Goal: Complete application form

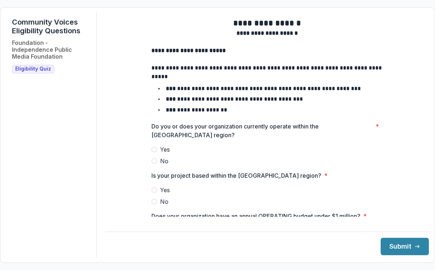
click at [155, 152] on span at bounding box center [154, 150] width 6 height 6
click at [154, 193] on span at bounding box center [154, 190] width 6 height 6
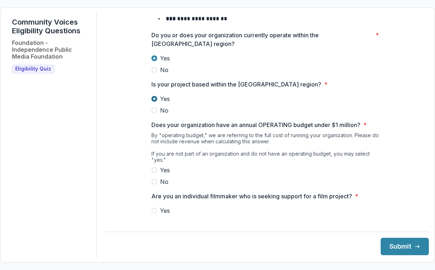
scroll to position [96, 0]
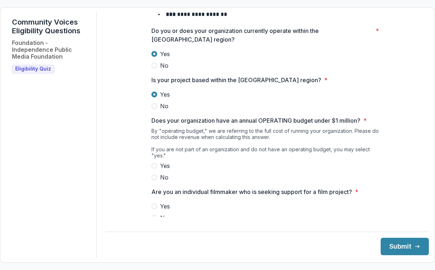
click at [154, 166] on span at bounding box center [154, 166] width 6 height 6
click at [156, 207] on label "Yes" at bounding box center [267, 206] width 232 height 9
click at [390, 245] on button "Submit" at bounding box center [404, 246] width 48 height 17
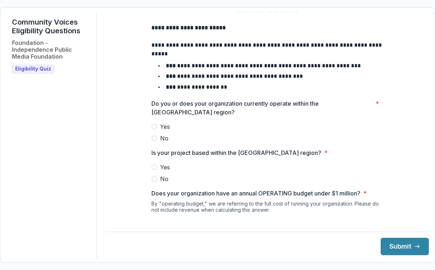
scroll to position [25, 0]
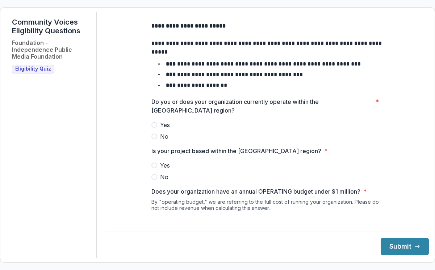
click at [153, 128] on span at bounding box center [154, 125] width 6 height 6
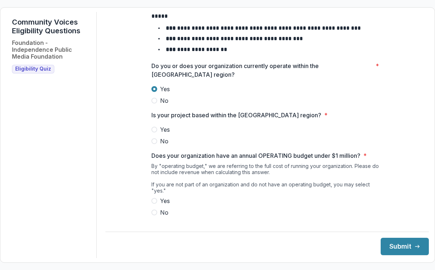
scroll to position [61, 0]
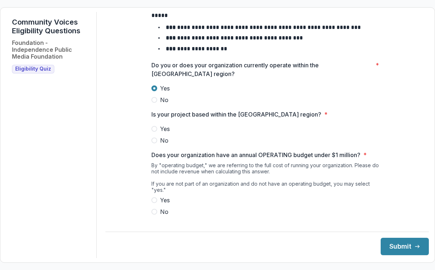
click at [152, 132] on span at bounding box center [154, 129] width 6 height 6
click at [153, 212] on span at bounding box center [154, 212] width 6 height 6
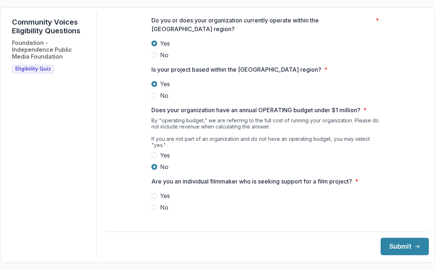
click at [153, 195] on span at bounding box center [154, 196] width 6 height 6
click at [400, 250] on button "Submit" at bounding box center [404, 246] width 48 height 17
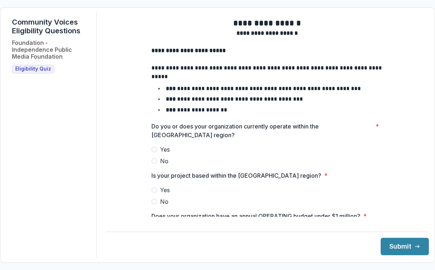
click at [25, 71] on span "Eligibility Quiz" at bounding box center [33, 69] width 36 height 6
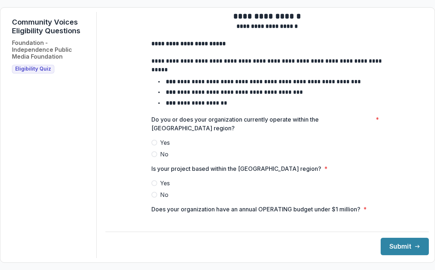
scroll to position [7, 0]
click at [154, 146] on span at bounding box center [154, 143] width 6 height 6
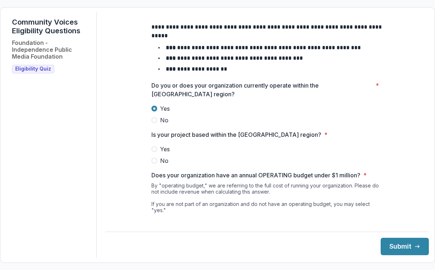
scroll to position [46, 0]
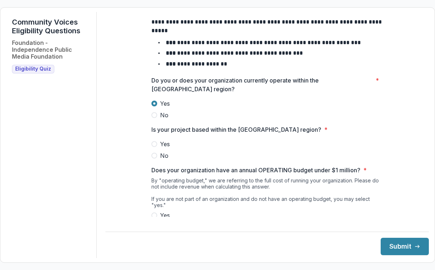
click at [155, 147] on span at bounding box center [154, 144] width 6 height 6
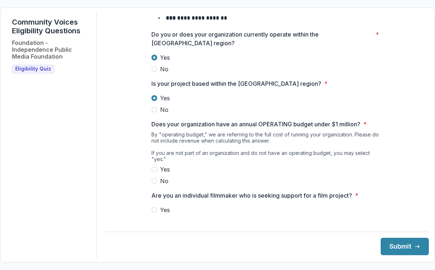
scroll to position [101, 0]
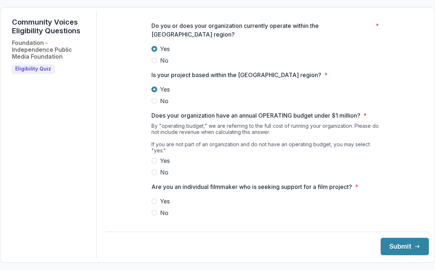
click at [155, 172] on span at bounding box center [154, 172] width 6 height 6
click at [152, 201] on span at bounding box center [154, 201] width 6 height 6
click at [402, 250] on button "Submit" at bounding box center [404, 246] width 48 height 17
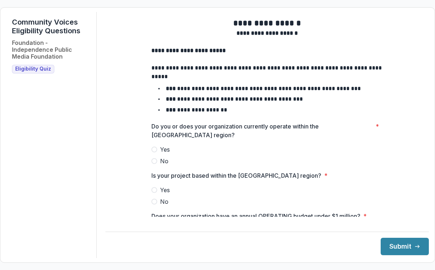
click at [153, 164] on span at bounding box center [154, 161] width 6 height 6
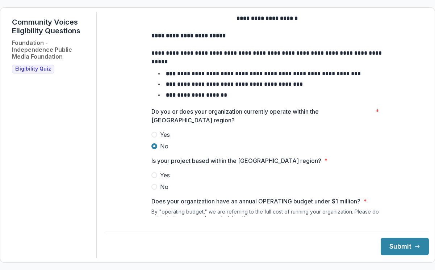
scroll to position [23, 0]
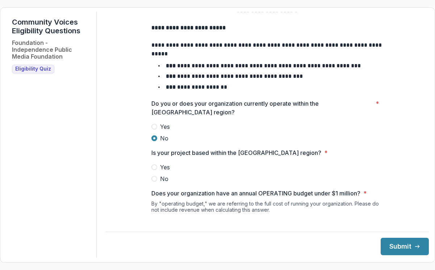
click at [155, 170] on span at bounding box center [154, 167] width 6 height 6
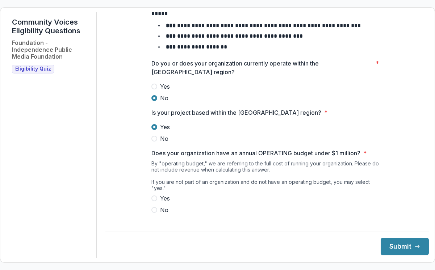
scroll to position [74, 0]
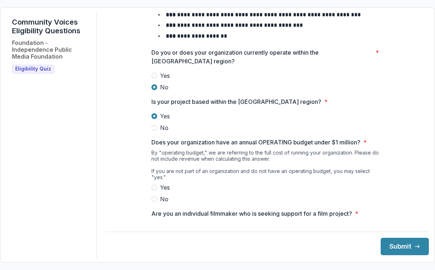
click at [153, 199] on span at bounding box center [154, 199] width 6 height 6
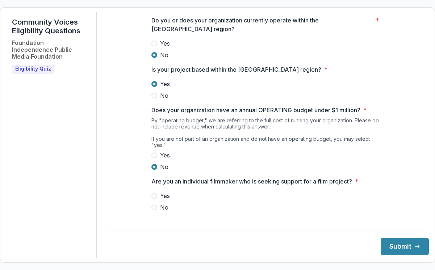
click at [153, 195] on span at bounding box center [154, 196] width 6 height 6
click at [385, 246] on button "Submit" at bounding box center [404, 246] width 48 height 17
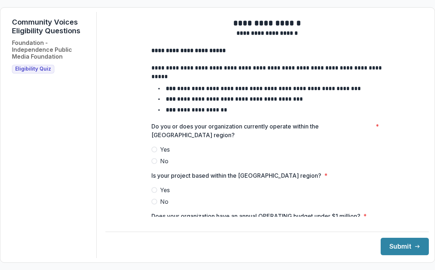
scroll to position [28, 0]
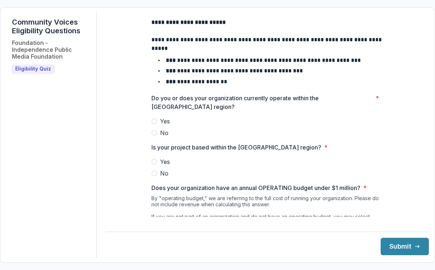
click at [153, 136] on span at bounding box center [154, 133] width 6 height 6
click at [153, 176] on span at bounding box center [154, 173] width 6 height 6
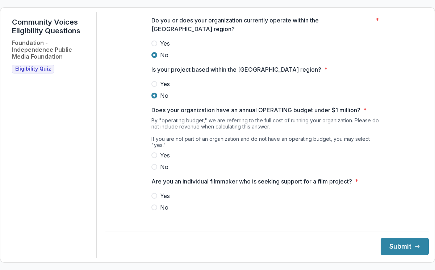
click at [153, 87] on span at bounding box center [154, 84] width 6 height 6
click at [154, 155] on span at bounding box center [154, 155] width 6 height 6
click at [149, 193] on div "**********" at bounding box center [266, 64] width 243 height 317
click at [152, 196] on span at bounding box center [154, 196] width 6 height 6
click at [383, 245] on button "Submit" at bounding box center [404, 246] width 48 height 17
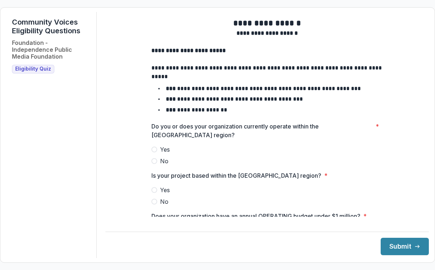
click at [40, 69] on span "Eligibility Quiz" at bounding box center [33, 69] width 36 height 6
click at [153, 152] on span at bounding box center [154, 150] width 6 height 6
click at [153, 193] on span at bounding box center [154, 190] width 6 height 6
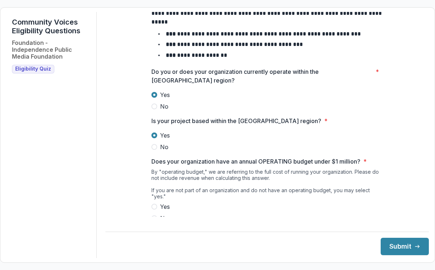
scroll to position [81, 0]
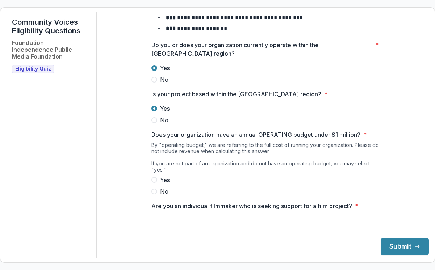
click at [154, 191] on span at bounding box center [154, 192] width 6 height 6
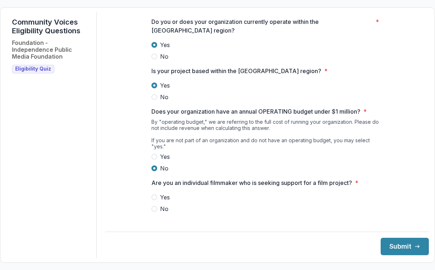
scroll to position [106, 0]
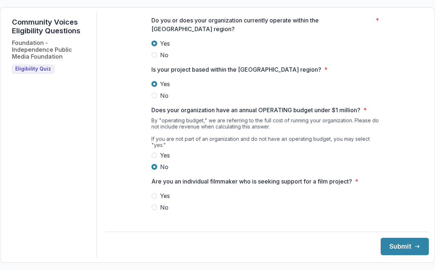
click at [152, 193] on span at bounding box center [154, 196] width 6 height 6
click at [414, 249] on icon "submit" at bounding box center [417, 247] width 6 height 6
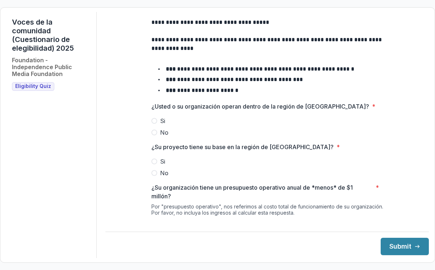
scroll to position [43, 0]
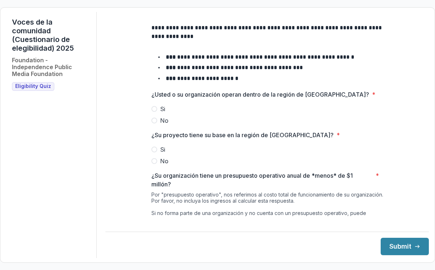
click at [153, 112] on span at bounding box center [154, 109] width 6 height 6
click at [155, 152] on span at bounding box center [154, 150] width 6 height 6
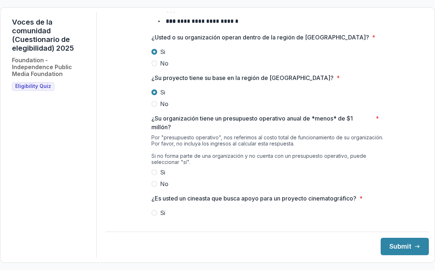
scroll to position [101, 0]
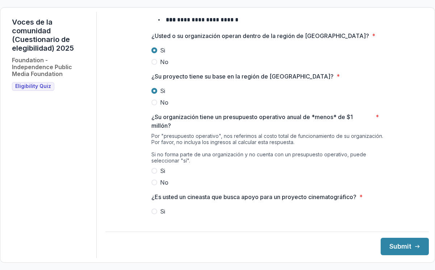
click at [153, 185] on span at bounding box center [154, 182] width 6 height 6
click at [154, 214] on span at bounding box center [154, 211] width 6 height 6
click at [390, 245] on button "Submit" at bounding box center [404, 246] width 48 height 17
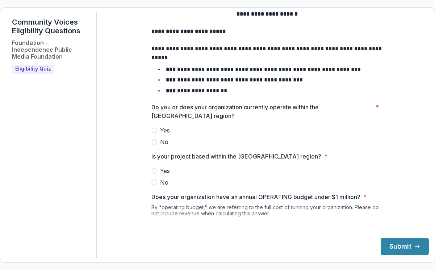
scroll to position [22, 0]
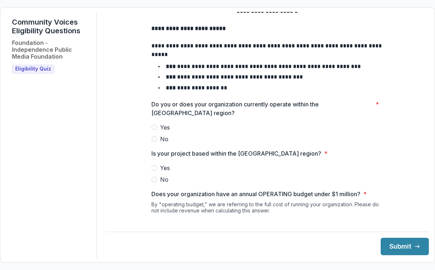
click at [153, 142] on span at bounding box center [154, 139] width 6 height 6
click at [152, 182] on span at bounding box center [154, 180] width 6 height 6
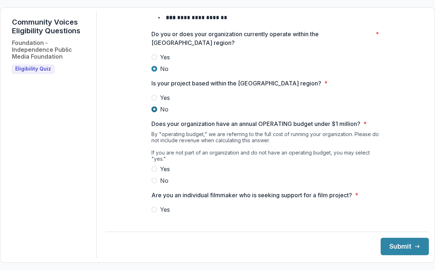
scroll to position [94, 0]
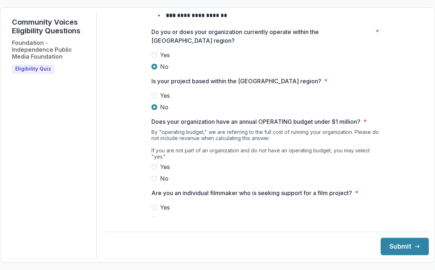
click at [152, 179] on span at bounding box center [154, 179] width 6 height 6
click at [155, 219] on span at bounding box center [154, 219] width 6 height 6
click at [392, 248] on button "Submit" at bounding box center [404, 246] width 48 height 17
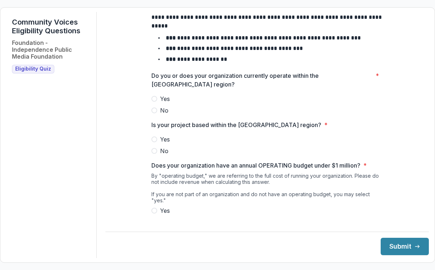
scroll to position [49, 0]
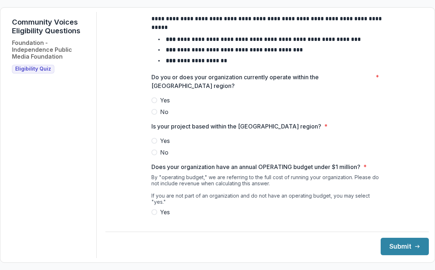
click at [154, 103] on span at bounding box center [154, 100] width 6 height 6
click at [154, 144] on span at bounding box center [154, 141] width 6 height 6
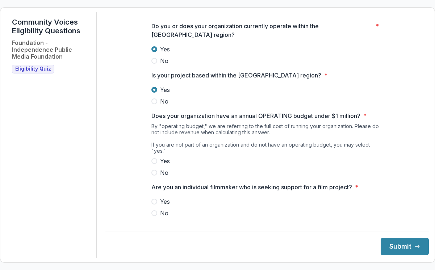
scroll to position [101, 0]
click at [153, 159] on span at bounding box center [154, 161] width 6 height 6
click at [153, 200] on span at bounding box center [154, 201] width 6 height 6
click at [393, 248] on button "Submit" at bounding box center [404, 246] width 48 height 17
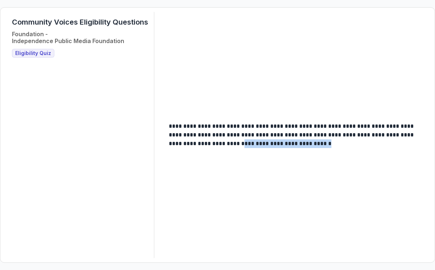
drag, startPoint x: 204, startPoint y: 145, endPoint x: 304, endPoint y: 145, distance: 99.5
click at [304, 145] on p "**********" at bounding box center [295, 135] width 253 height 26
copy p "**********"
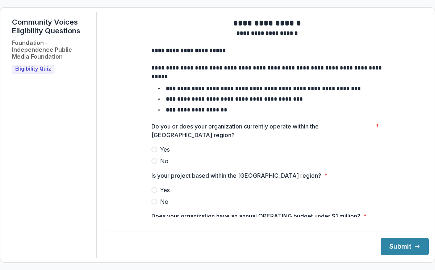
click at [39, 70] on span "Eligibility Quiz" at bounding box center [33, 69] width 36 height 6
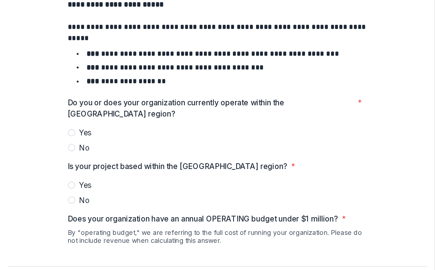
click at [240, 124] on div "Do you or does your organization currently operate within the [GEOGRAPHIC_DATA]…" at bounding box center [267, 122] width 232 height 43
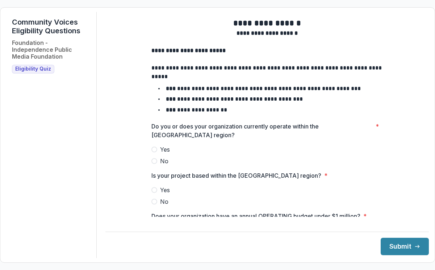
click at [153, 152] on span at bounding box center [154, 150] width 6 height 6
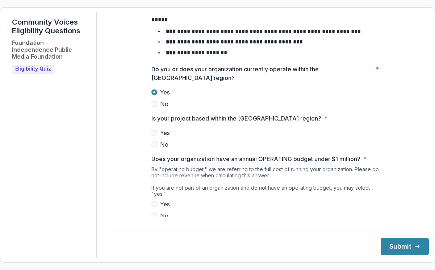
scroll to position [58, 0]
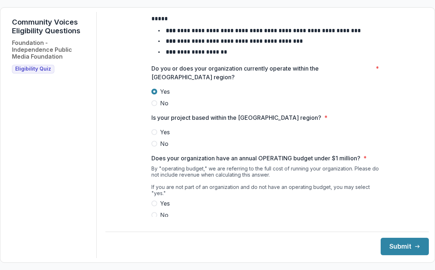
click at [153, 135] on span at bounding box center [154, 132] width 6 height 6
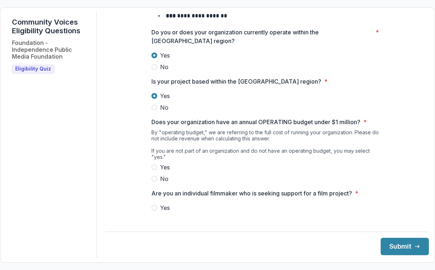
scroll to position [97, 0]
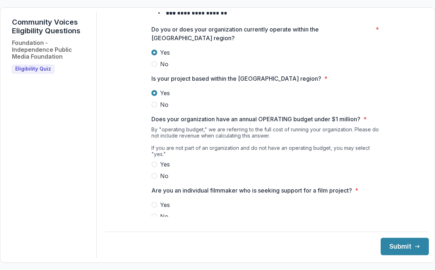
click at [153, 163] on span at bounding box center [154, 164] width 6 height 6
click at [153, 216] on span at bounding box center [154, 217] width 6 height 6
click at [397, 248] on button "Submit" at bounding box center [404, 246] width 48 height 17
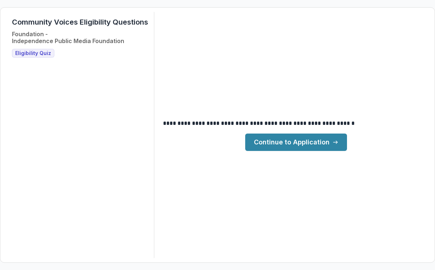
click at [297, 143] on link "Continue to Application" at bounding box center [296, 142] width 102 height 17
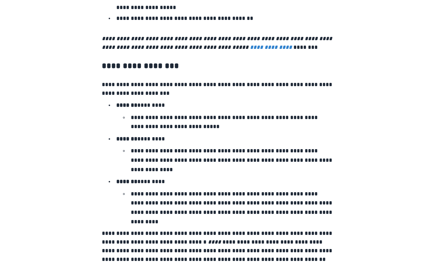
scroll to position [1233, 0]
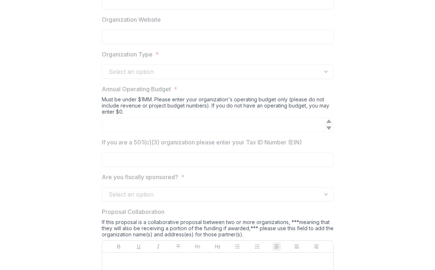
scroll to position [0, 0]
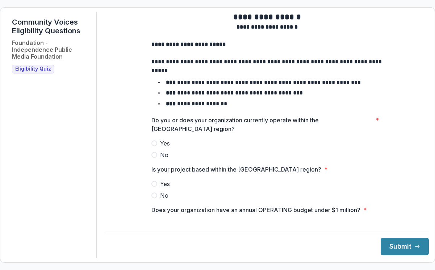
scroll to position [33, 0]
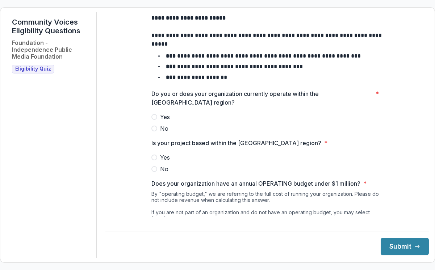
click at [153, 120] on span at bounding box center [154, 117] width 6 height 6
click at [154, 160] on span at bounding box center [154, 158] width 6 height 6
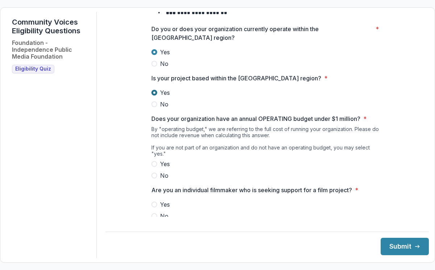
scroll to position [106, 0]
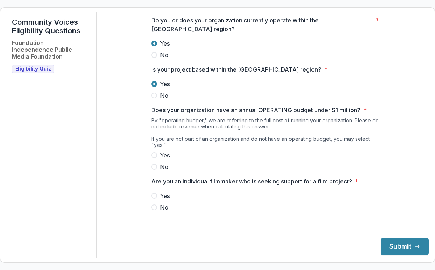
click at [152, 167] on span at bounding box center [154, 167] width 6 height 6
click at [152, 155] on span at bounding box center [154, 155] width 6 height 6
click at [153, 208] on span at bounding box center [154, 207] width 6 height 6
click at [388, 245] on button "Submit" at bounding box center [404, 246] width 48 height 17
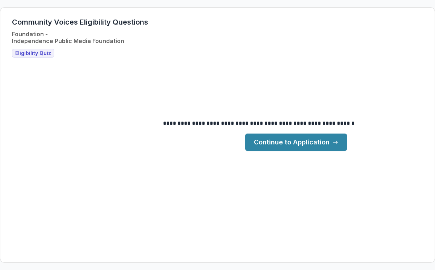
click at [320, 149] on link "Continue to Application" at bounding box center [296, 142] width 102 height 17
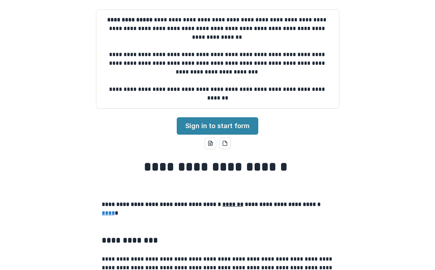
scroll to position [33, 0]
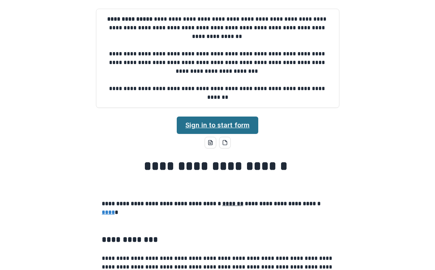
click at [221, 126] on link "Sign in to start form" at bounding box center [217, 125] width 81 height 17
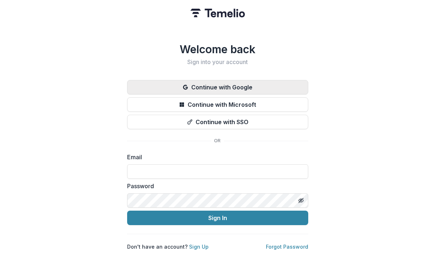
click at [223, 87] on button "Continue with Google" at bounding box center [217, 87] width 181 height 14
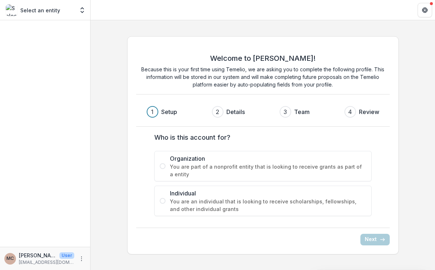
click at [163, 200] on span at bounding box center [163, 201] width 6 height 6
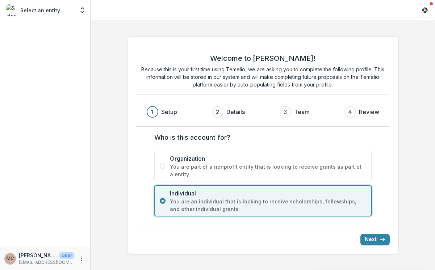
click at [165, 166] on label "Organization You are part of a nonprofit entity that is looking to receive gran…" at bounding box center [262, 166] width 217 height 30
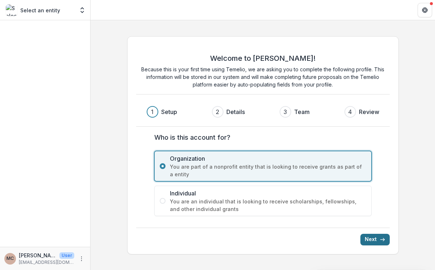
click at [369, 238] on button "Next" at bounding box center [374, 240] width 29 height 12
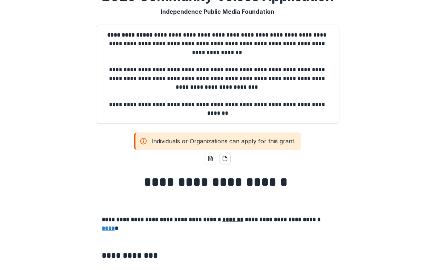
scroll to position [35, 0]
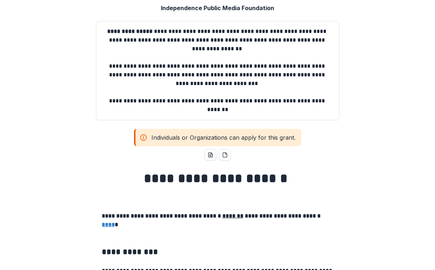
click at [182, 141] on div "Individuals or Organizations can apply for this grant." at bounding box center [217, 137] width 167 height 17
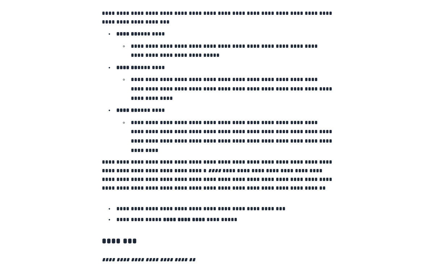
scroll to position [1248, 0]
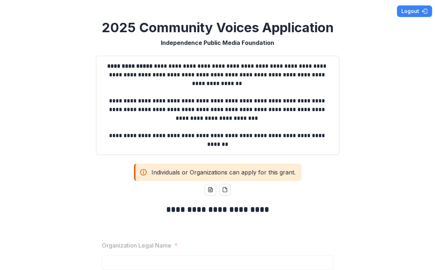
scroll to position [0, 0]
click at [193, 172] on div "Individuals or Organizations can apply for this grant." at bounding box center [217, 172] width 167 height 17
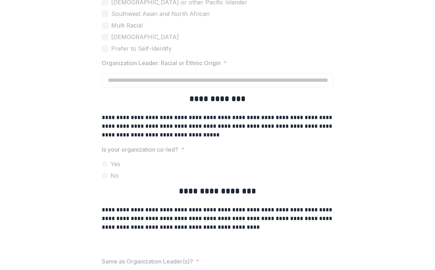
scroll to position [1728, 0]
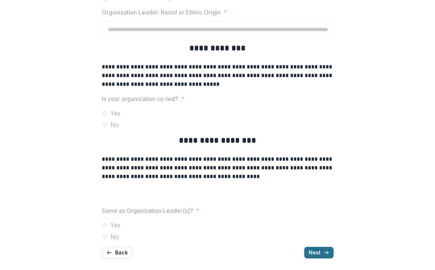
click at [311, 249] on button "Next" at bounding box center [318, 253] width 29 height 12
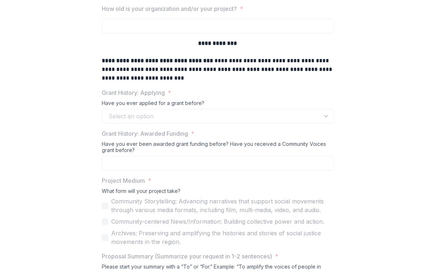
scroll to position [0, 0]
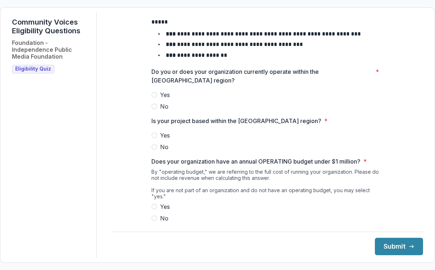
scroll to position [63, 0]
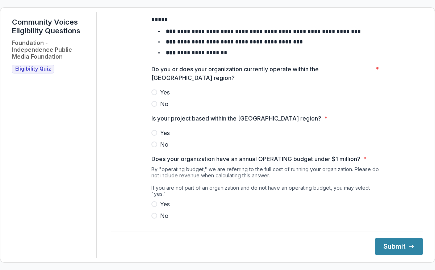
click at [153, 93] on span at bounding box center [154, 92] width 6 height 6
click at [154, 133] on span at bounding box center [154, 133] width 6 height 6
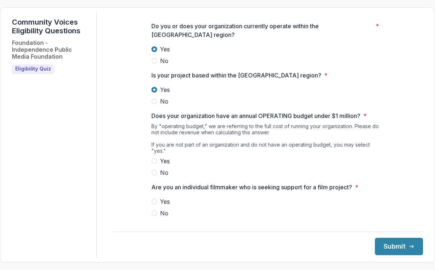
click at [154, 158] on span at bounding box center [154, 161] width 6 height 6
click at [151, 210] on span at bounding box center [154, 213] width 6 height 6
click at [393, 248] on button "Submit" at bounding box center [399, 246] width 48 height 17
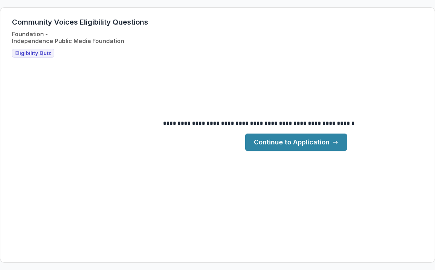
click at [305, 144] on link "Continue to Application" at bounding box center [296, 142] width 102 height 17
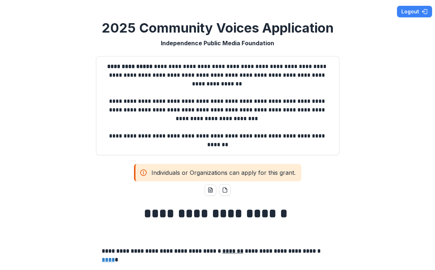
click at [149, 171] on div "Individuals or Organizations can apply for this grant." at bounding box center [217, 172] width 167 height 17
click at [140, 173] on circle at bounding box center [143, 173] width 6 height 6
click at [141, 173] on icon at bounding box center [143, 172] width 7 height 9
click at [251, 130] on p at bounding box center [217, 127] width 231 height 9
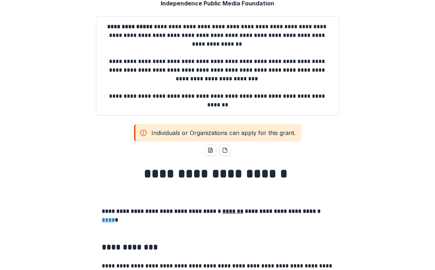
scroll to position [29, 0]
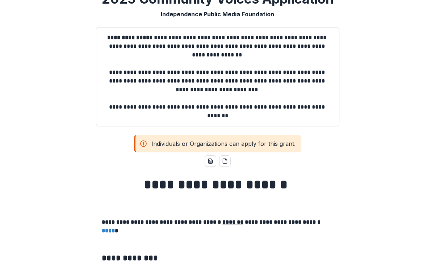
click at [223, 143] on div "Individuals or Organizations can apply for this grant." at bounding box center [217, 143] width 167 height 17
click at [159, 150] on div "Individuals or Organizations can apply for this grant." at bounding box center [217, 143] width 167 height 17
click at [143, 144] on icon at bounding box center [143, 143] width 7 height 9
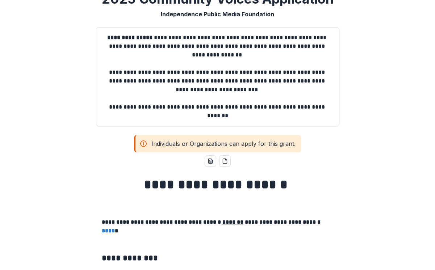
click at [143, 144] on icon at bounding box center [143, 143] width 7 height 9
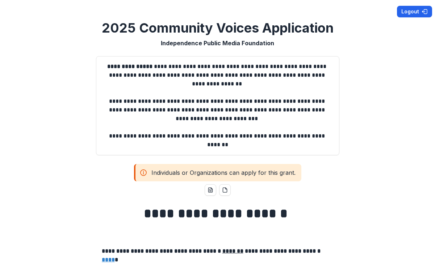
click at [407, 9] on button "Logout" at bounding box center [414, 12] width 35 height 12
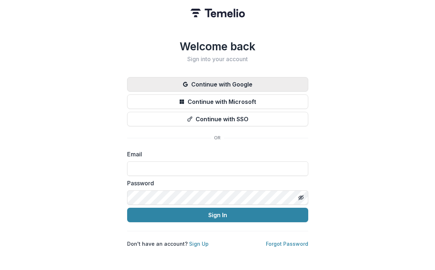
click at [232, 85] on button "Continue with Google" at bounding box center [217, 84] width 181 height 14
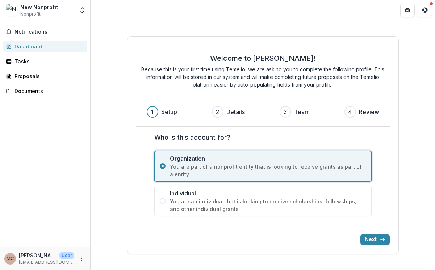
click at [163, 200] on span at bounding box center [163, 201] width 6 height 6
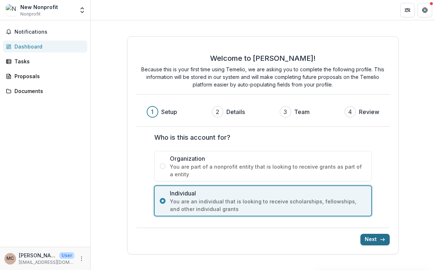
click at [371, 239] on button "Next" at bounding box center [374, 240] width 29 height 12
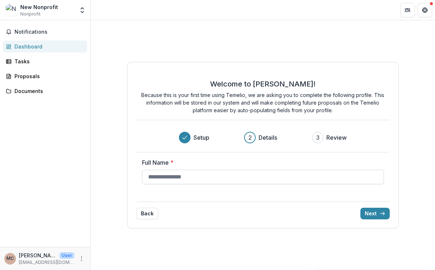
click at [218, 180] on input "Full Name *" at bounding box center [263, 177] width 242 height 14
type input "**********"
click at [198, 177] on input "**********" at bounding box center [263, 177] width 242 height 14
click at [316, 217] on div "Back Next" at bounding box center [262, 211] width 253 height 18
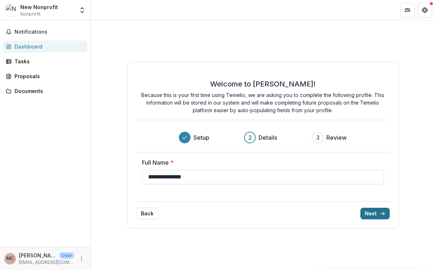
click at [377, 216] on button "Next" at bounding box center [374, 214] width 29 height 12
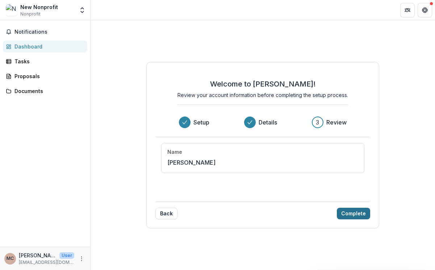
click at [357, 211] on button "Complete" at bounding box center [353, 214] width 33 height 12
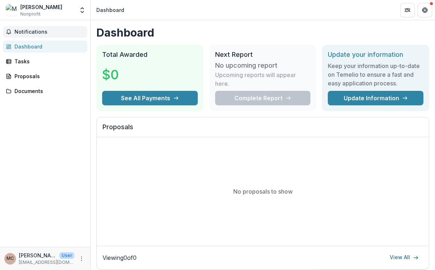
click at [26, 33] on span "Notifications" at bounding box center [49, 32] width 70 height 6
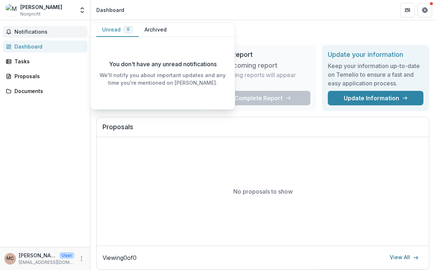
click at [26, 33] on span "Notifications" at bounding box center [49, 32] width 70 height 6
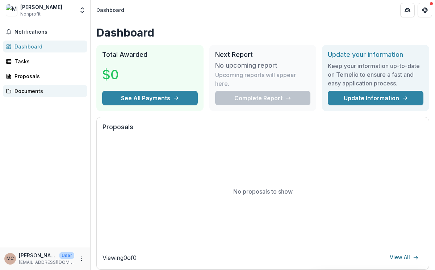
click at [37, 92] on div "Documents" at bounding box center [47, 91] width 67 height 8
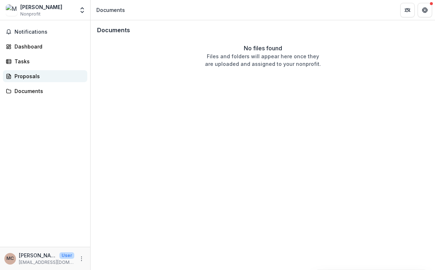
click at [33, 79] on div "Proposals" at bounding box center [47, 76] width 67 height 8
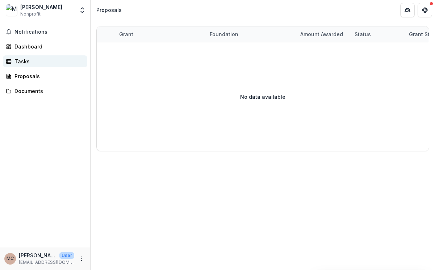
click at [17, 60] on div "Tasks" at bounding box center [47, 62] width 67 height 8
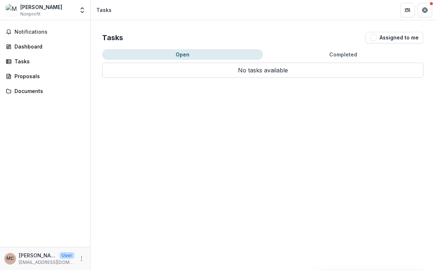
click at [21, 54] on div "Notifications Dashboard Tasks Proposals Documents" at bounding box center [45, 133] width 90 height 227
click at [23, 47] on div "Dashboard" at bounding box center [47, 47] width 67 height 8
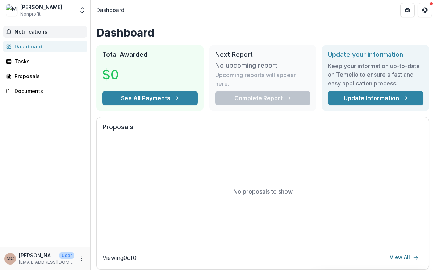
click at [24, 35] on button "Notifications" at bounding box center [45, 32] width 84 height 12
click at [35, 7] on div "[PERSON_NAME]" at bounding box center [41, 7] width 42 height 8
click at [37, 8] on div "[PERSON_NAME]" at bounding box center [41, 7] width 42 height 8
click at [109, 12] on div "Dashboard" at bounding box center [110, 10] width 28 height 8
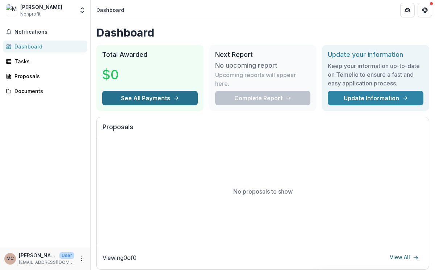
click at [147, 97] on button "See All Payments" at bounding box center [150, 98] width 96 height 14
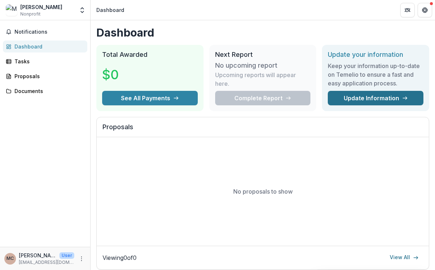
click at [352, 94] on link "Update Information" at bounding box center [375, 98] width 96 height 14
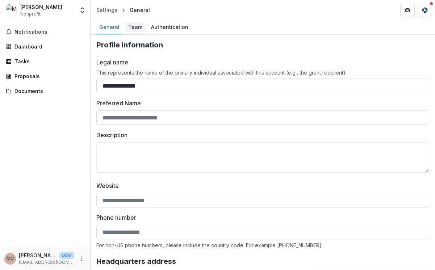
click at [129, 28] on div "Team" at bounding box center [135, 27] width 20 height 10
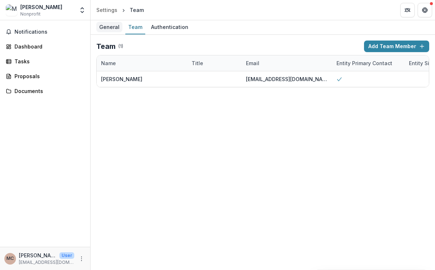
click at [110, 28] on div "General" at bounding box center [109, 27] width 26 height 10
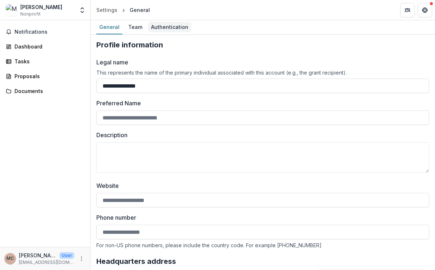
click at [168, 26] on div "Authentication" at bounding box center [169, 27] width 43 height 10
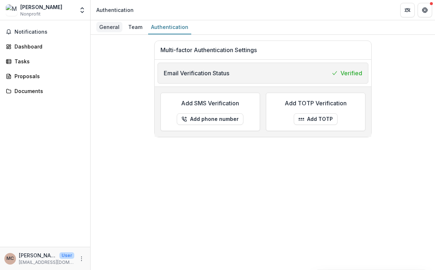
click at [104, 27] on div "General" at bounding box center [109, 27] width 26 height 10
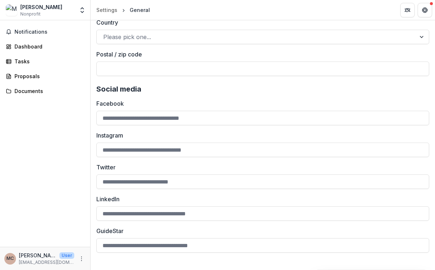
scroll to position [612, 0]
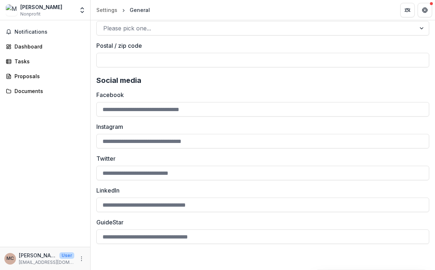
click at [27, 266] on div "MC Marcus Clarke User marcusclarke90@gmail.com" at bounding box center [45, 258] width 90 height 23
click at [32, 257] on p "[PERSON_NAME]" at bounding box center [38, 256] width 38 height 8
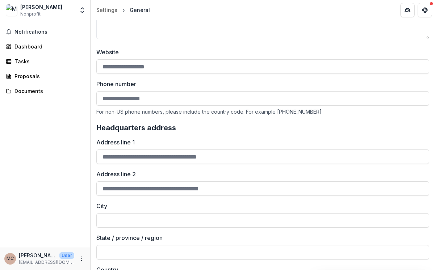
scroll to position [0, 0]
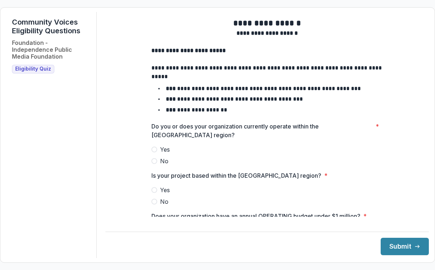
click at [154, 152] on span at bounding box center [154, 150] width 6 height 6
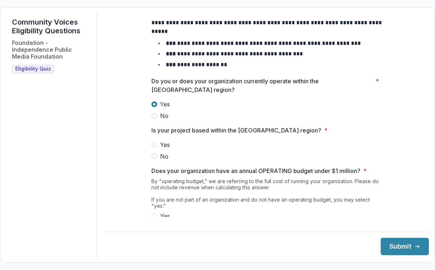
scroll to position [46, 0]
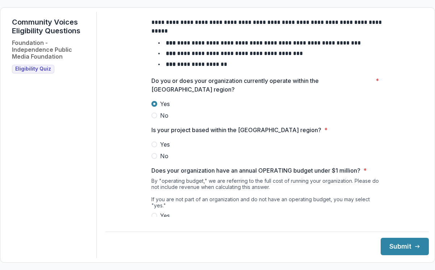
click at [156, 149] on label "Yes" at bounding box center [267, 144] width 232 height 9
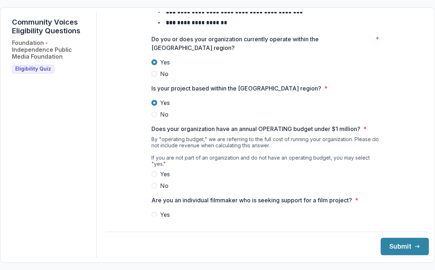
scroll to position [106, 0]
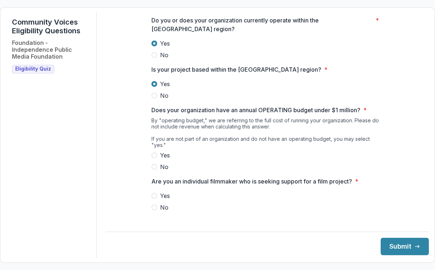
click at [152, 155] on span at bounding box center [154, 155] width 6 height 6
click at [152, 205] on span at bounding box center [154, 207] width 6 height 6
click at [398, 255] on div "**********" at bounding box center [266, 135] width 323 height 246
click at [398, 253] on button "Submit" at bounding box center [404, 246] width 48 height 17
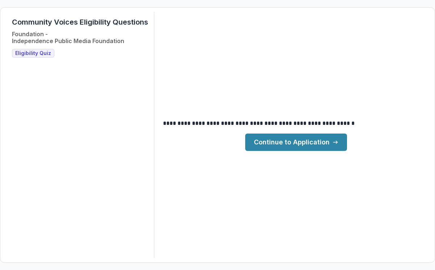
click at [292, 138] on link "Continue to Application" at bounding box center [296, 142] width 102 height 17
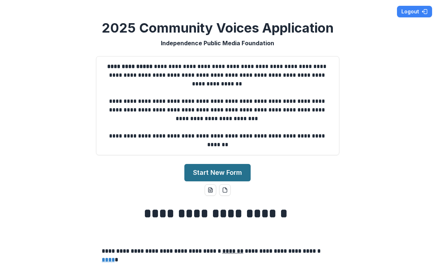
click at [206, 168] on button "Start New Form" at bounding box center [217, 172] width 66 height 17
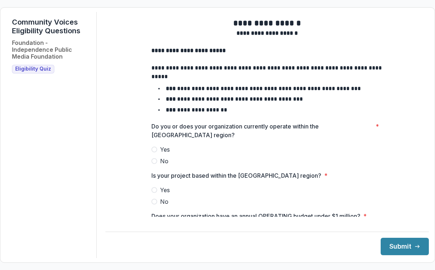
click at [152, 152] on span at bounding box center [154, 150] width 6 height 6
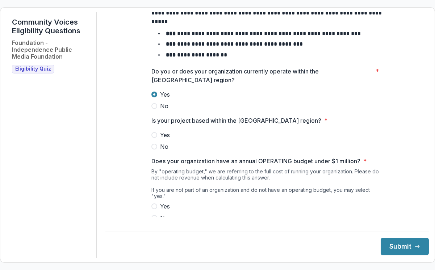
scroll to position [55, 0]
click at [152, 138] on span at bounding box center [154, 135] width 6 height 6
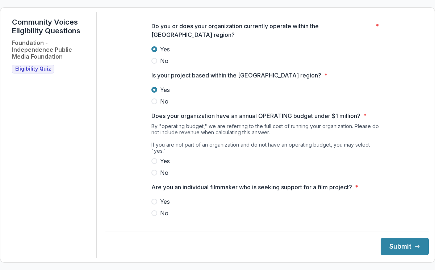
scroll to position [106, 0]
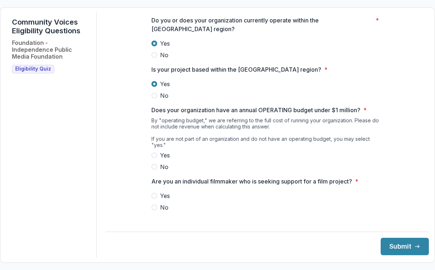
click at [153, 155] on span at bounding box center [154, 155] width 6 height 6
click at [154, 207] on span at bounding box center [154, 207] width 6 height 6
click at [398, 251] on button "Submit" at bounding box center [404, 246] width 48 height 17
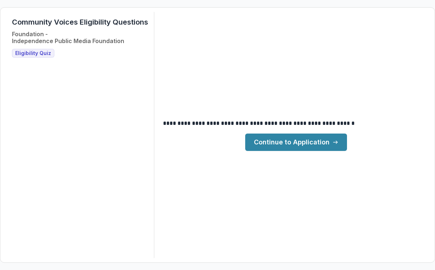
click at [302, 147] on link "Continue to Application" at bounding box center [296, 142] width 102 height 17
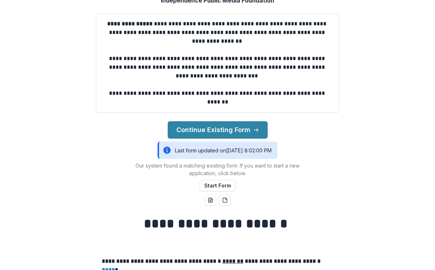
scroll to position [47, 0]
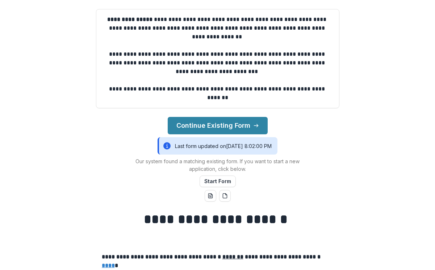
click at [163, 145] on icon at bounding box center [166, 145] width 7 height 9
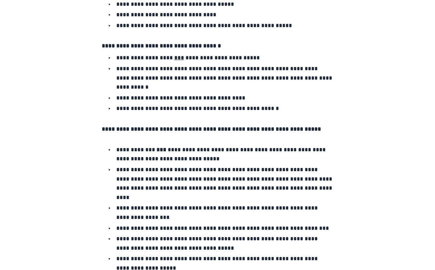
scroll to position [1301, 0]
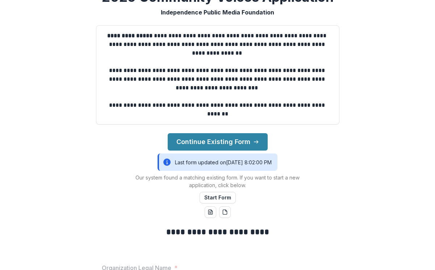
scroll to position [0, 0]
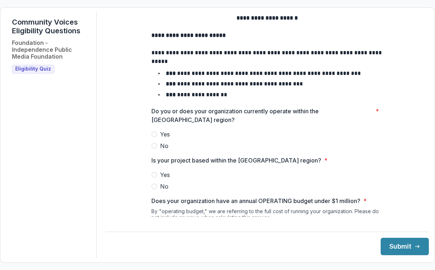
scroll to position [16, 0]
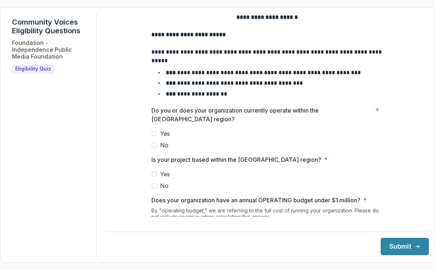
click at [155, 136] on span at bounding box center [154, 134] width 6 height 6
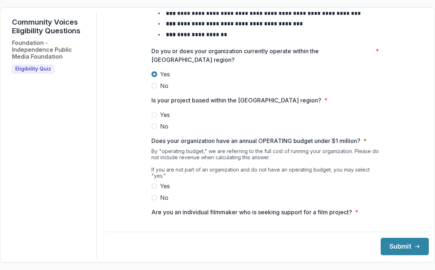
scroll to position [92, 0]
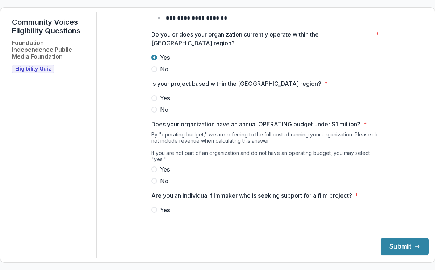
click at [152, 101] on span at bounding box center [154, 98] width 6 height 6
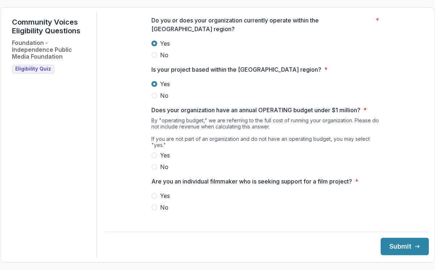
click at [153, 153] on span at bounding box center [154, 155] width 6 height 6
click at [152, 206] on span at bounding box center [154, 207] width 6 height 6
click at [396, 256] on div "**********" at bounding box center [266, 135] width 323 height 246
click at [397, 251] on button "Submit" at bounding box center [404, 246] width 48 height 17
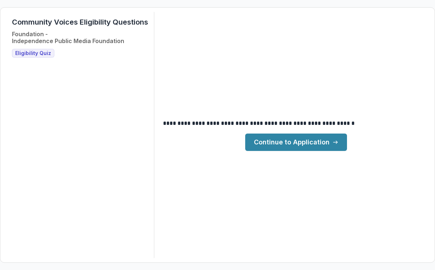
click at [295, 138] on link "Continue to Application" at bounding box center [296, 142] width 102 height 17
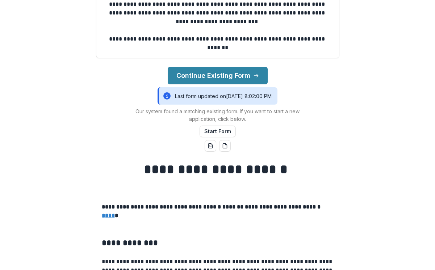
scroll to position [66, 0]
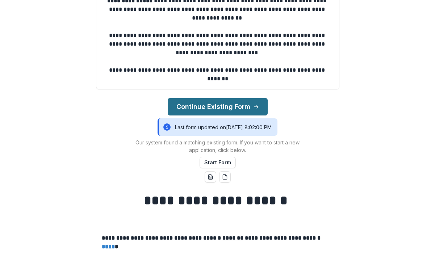
click at [238, 109] on button "Continue Existing Form" at bounding box center [218, 106] width 100 height 17
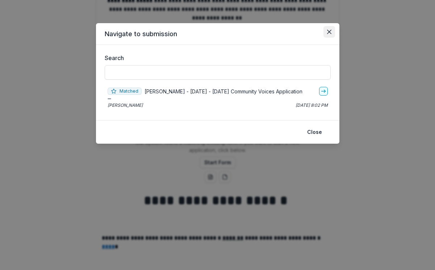
click at [330, 32] on icon "Close" at bounding box center [329, 32] width 4 height 4
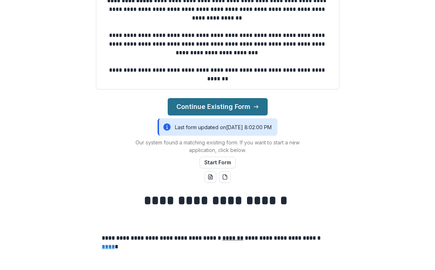
click at [210, 106] on button "Continue Existing Form" at bounding box center [218, 106] width 100 height 17
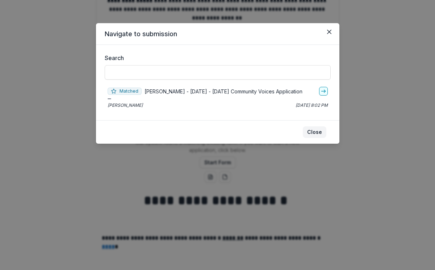
click at [312, 131] on button "Close" at bounding box center [315, 132] width 24 height 12
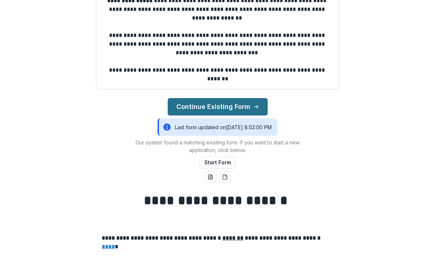
click at [202, 109] on button "Continue Existing Form" at bounding box center [218, 106] width 100 height 17
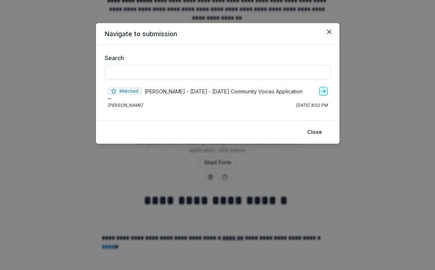
click at [322, 92] on icon "go-to" at bounding box center [323, 91] width 6 height 6
